Goal: Transaction & Acquisition: Purchase product/service

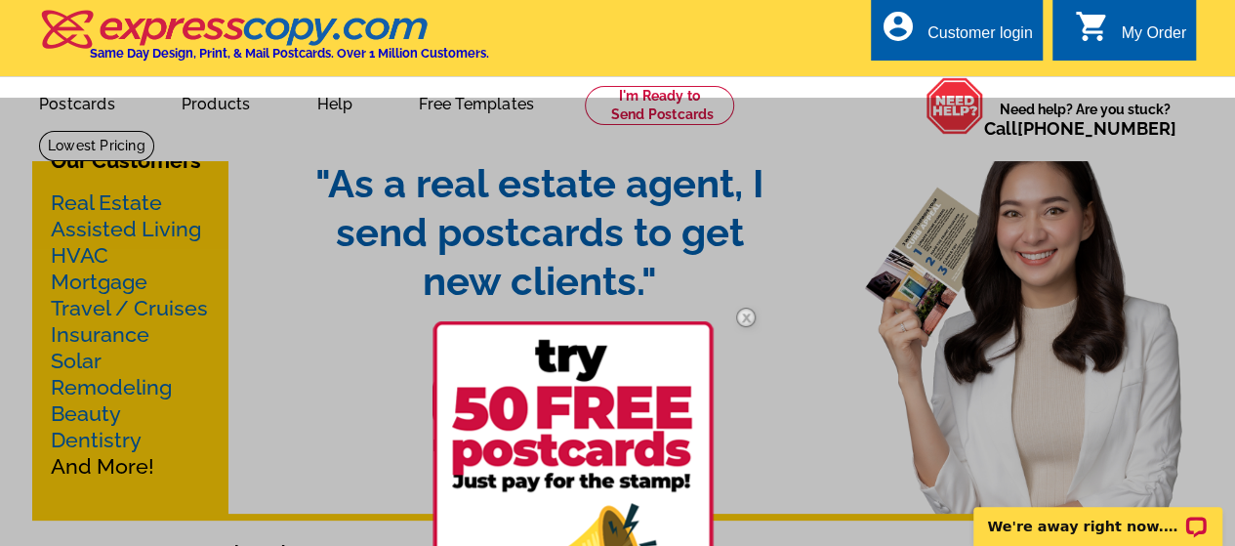
click at [832, 105] on div at bounding box center [617, 371] width 1235 height 546
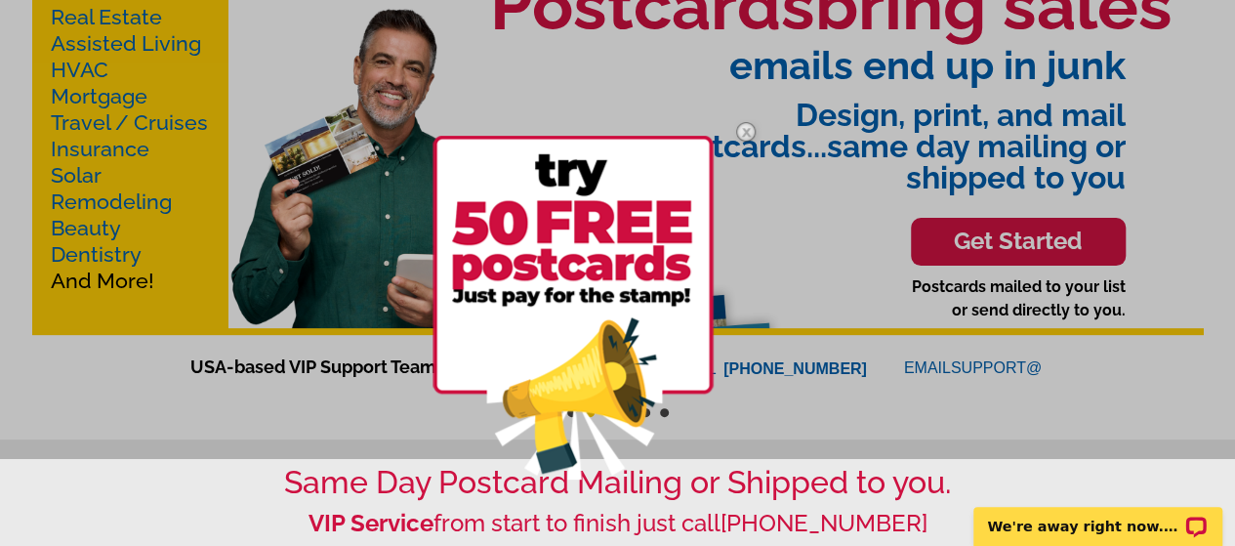
scroll to position [293, 0]
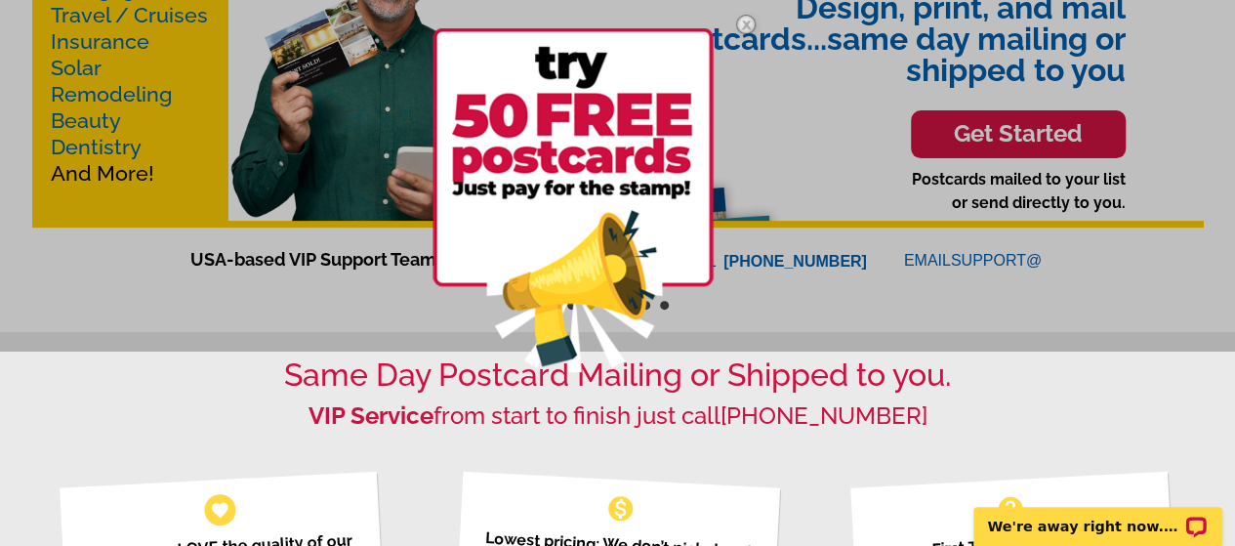
click at [750, 23] on img at bounding box center [746, 24] width 57 height 57
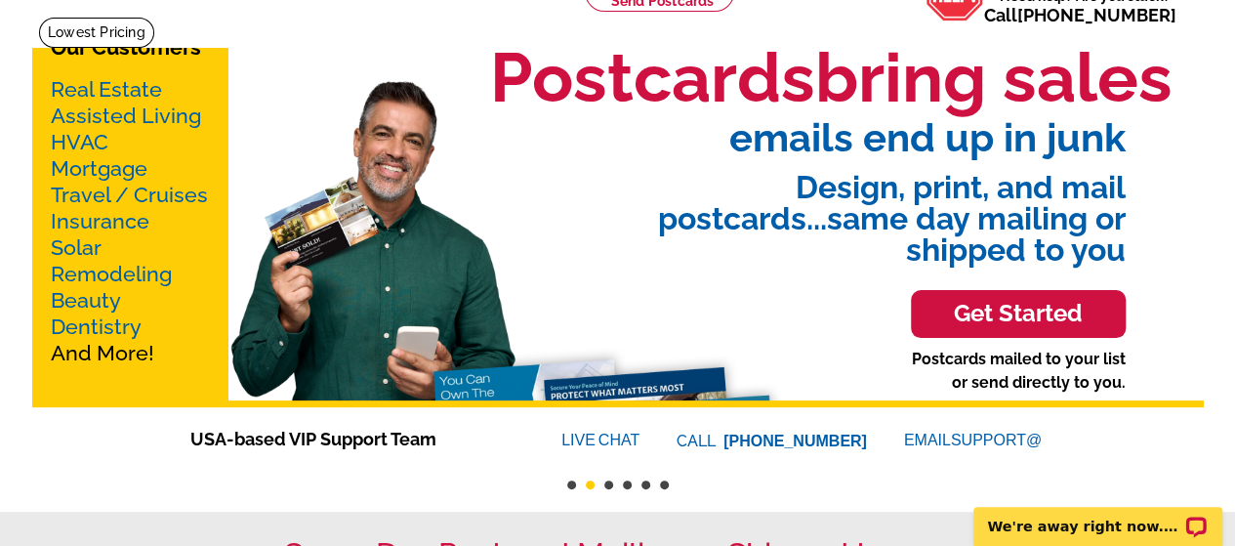
scroll to position [0, 0]
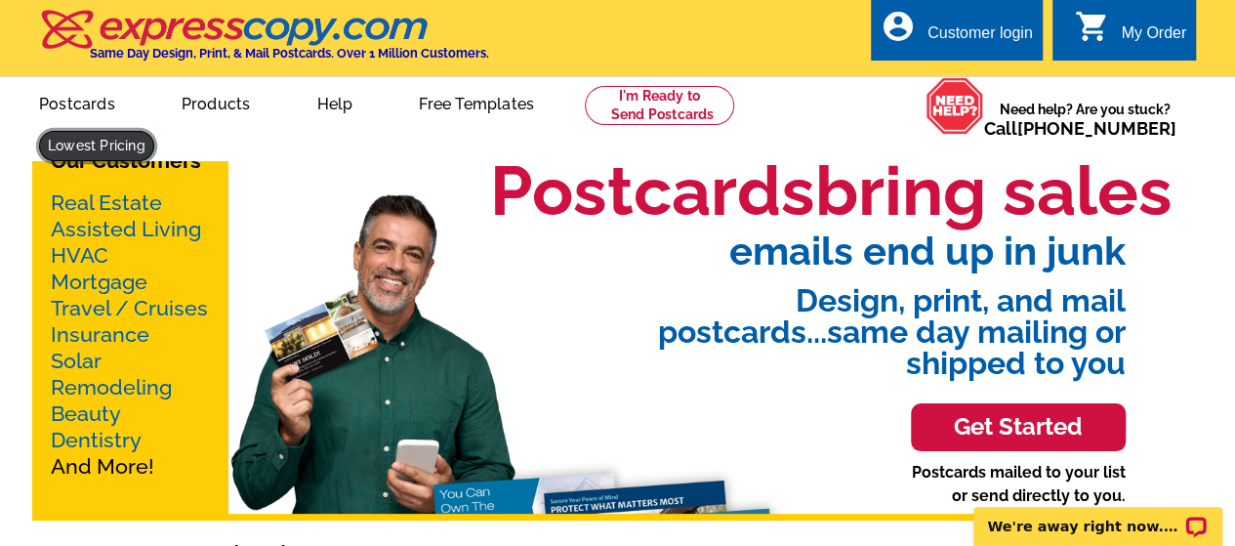
click at [154, 131] on link at bounding box center [96, 146] width 115 height 30
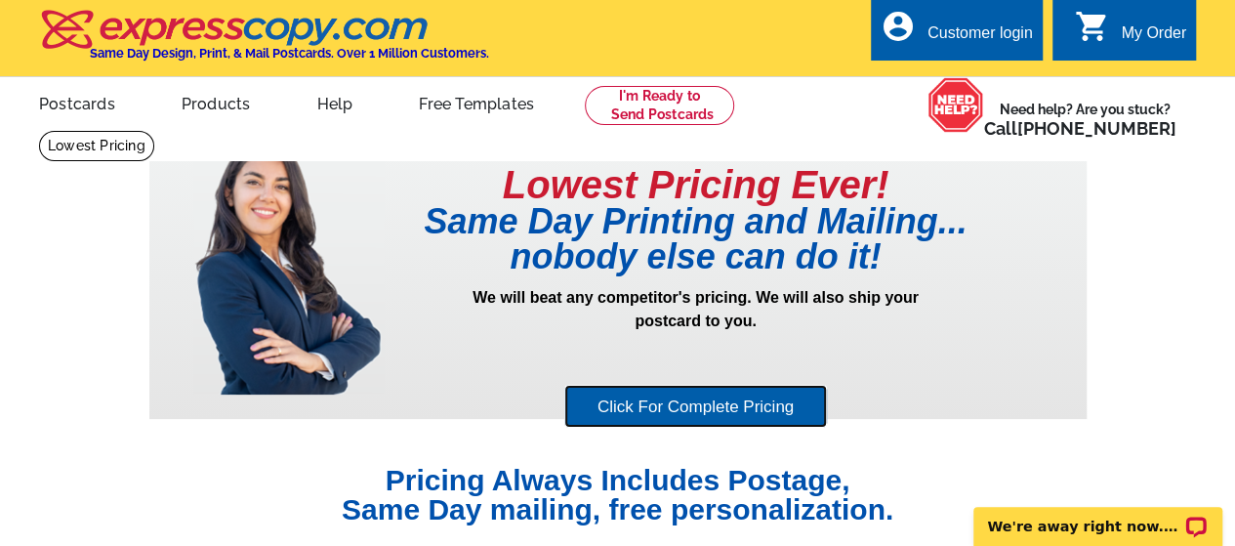
click at [713, 399] on link "Click For Complete Pricing" at bounding box center [695, 407] width 263 height 44
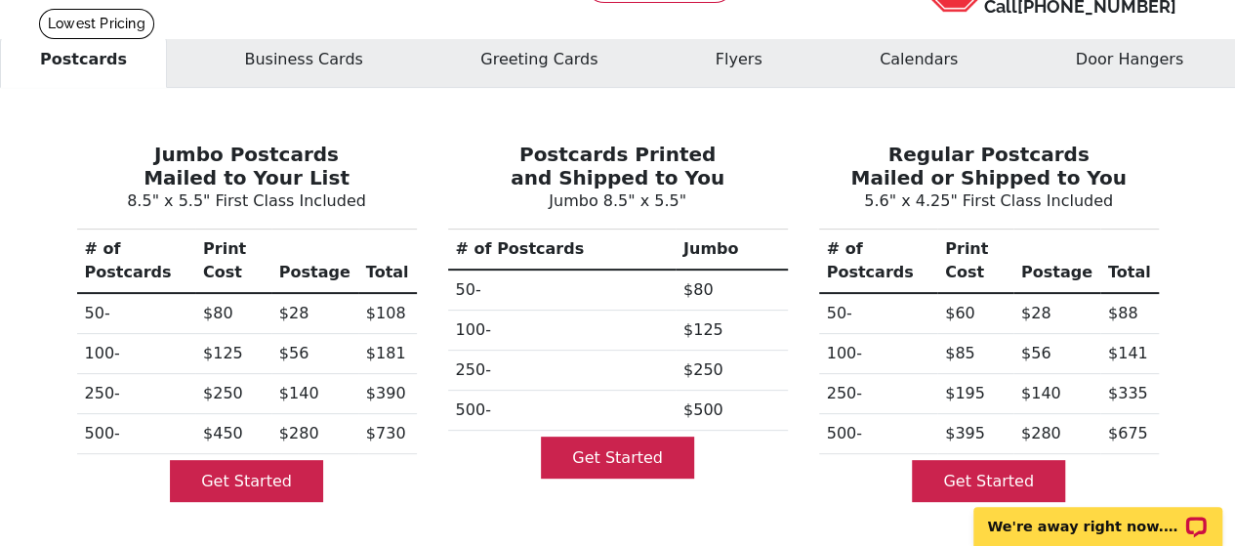
scroll to position [98, 0]
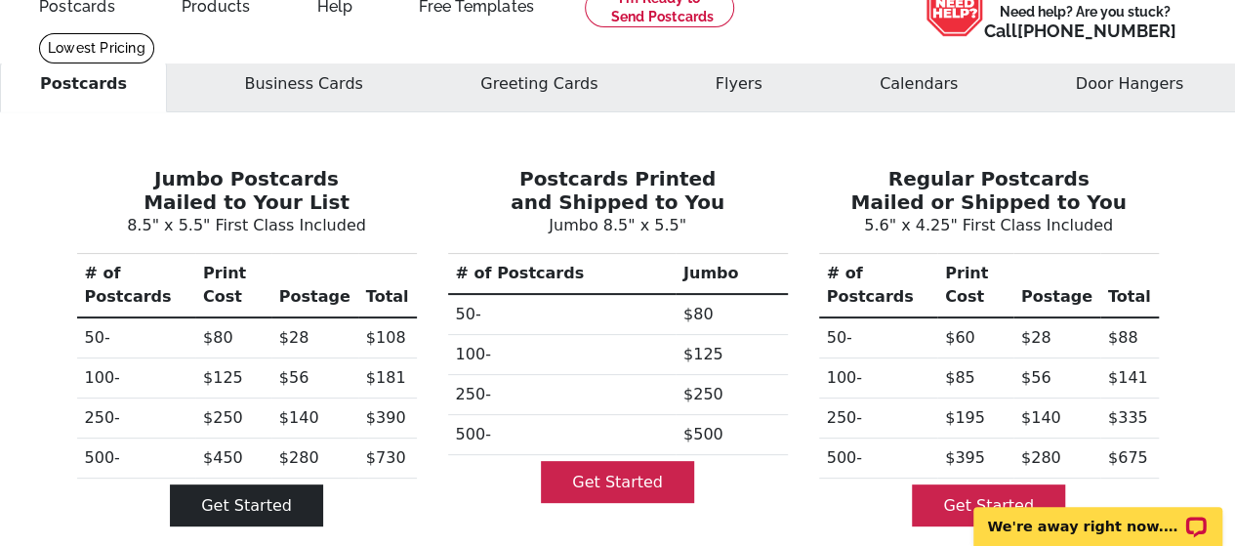
click at [220, 487] on link "Get Started" at bounding box center [246, 505] width 153 height 42
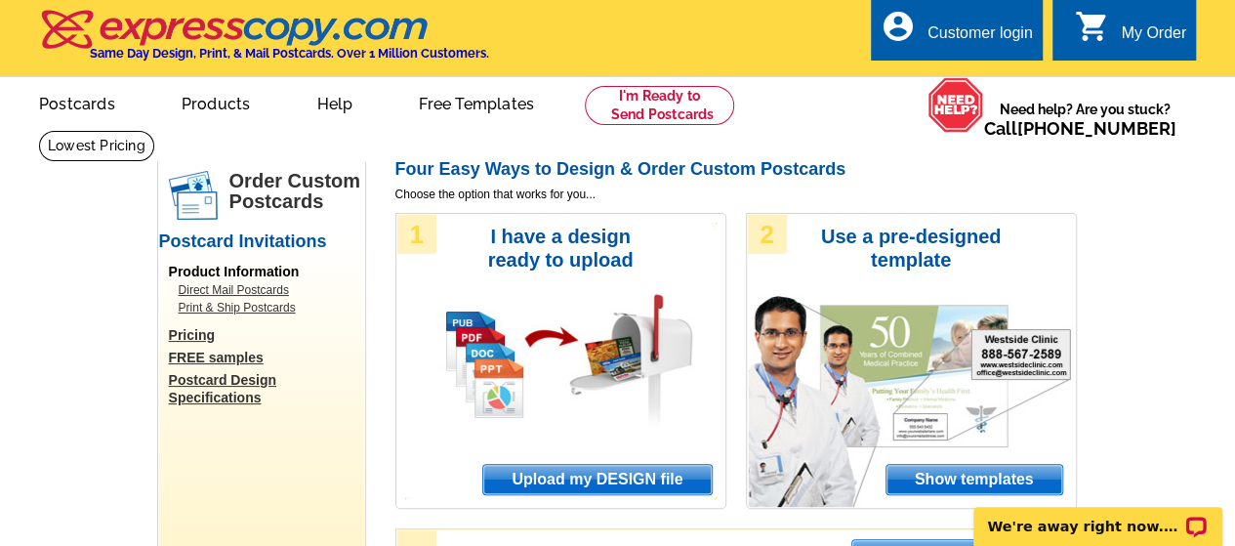
click at [184, 335] on link "Pricing" at bounding box center [266, 335] width 195 height 18
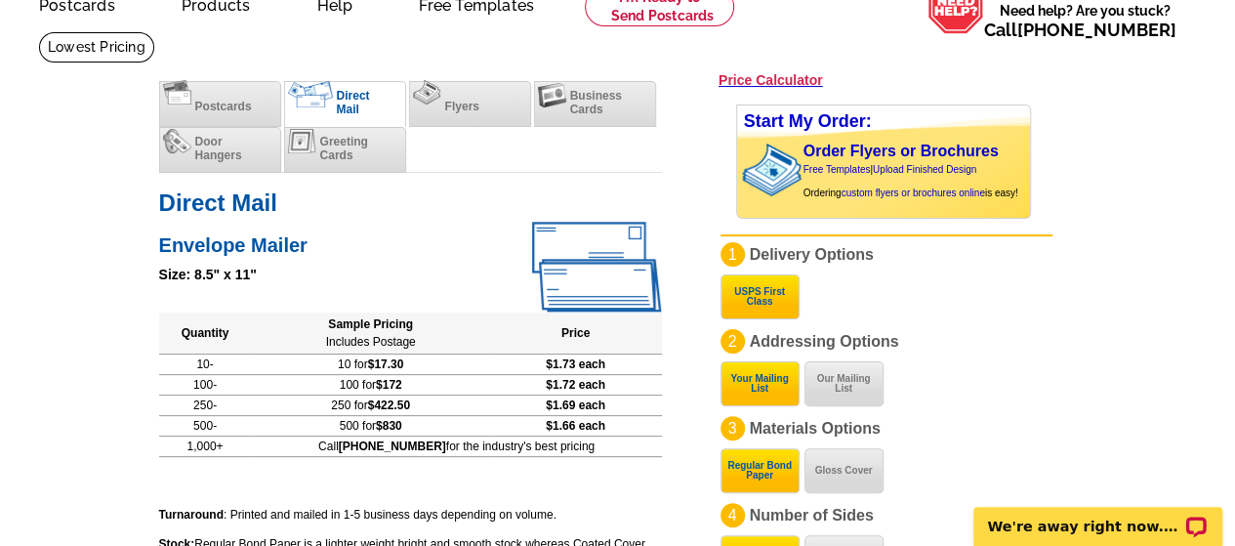
scroll to position [98, 0]
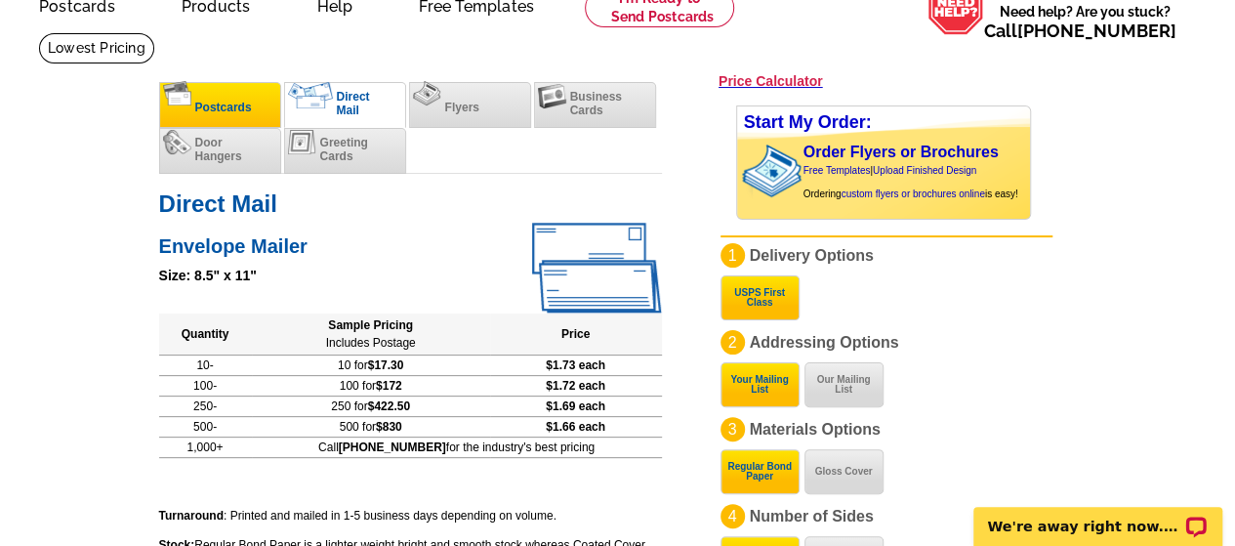
click at [232, 93] on li "Postcards" at bounding box center [220, 105] width 122 height 46
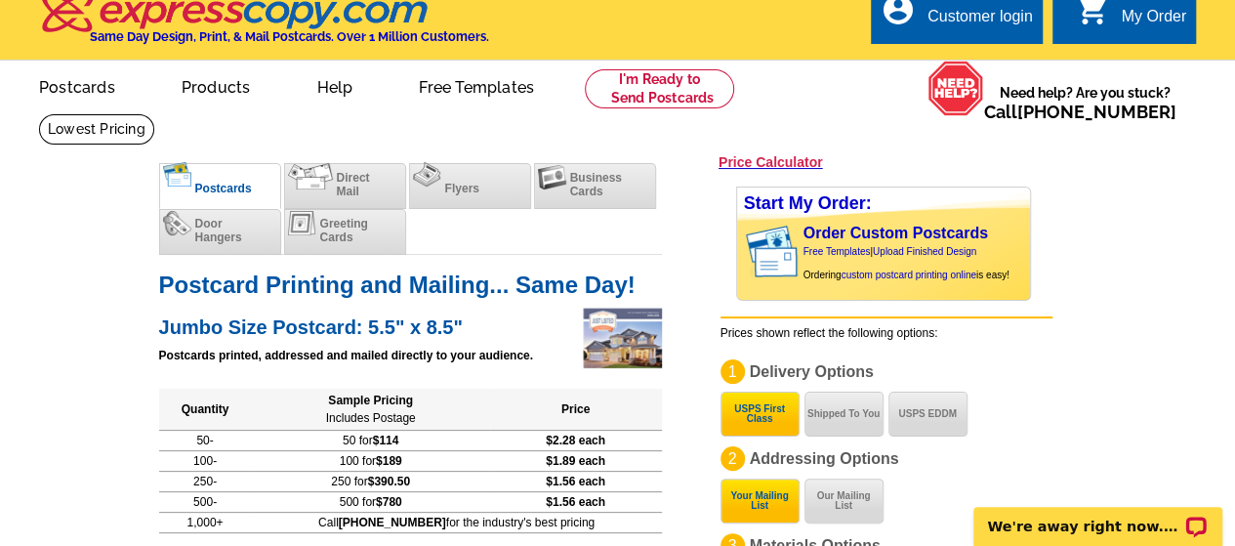
scroll to position [0, 0]
